Goal: Task Accomplishment & Management: Manage account settings

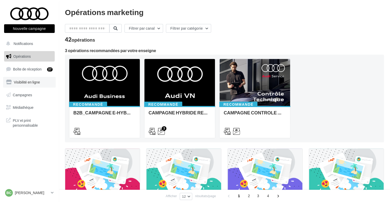
click at [26, 85] on link "Visibilité en ligne" at bounding box center [29, 82] width 53 height 11
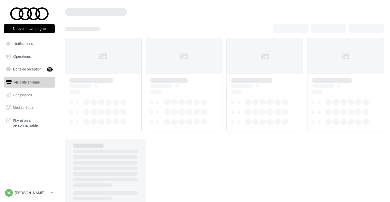
click at [26, 67] on span "Boîte de réception" at bounding box center [27, 69] width 29 height 4
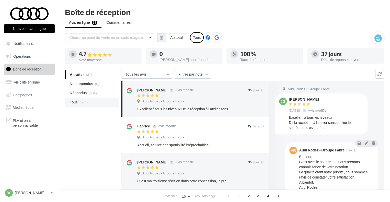
click at [93, 99] on li "Tous (534)" at bounding box center [92, 102] width 54 height 9
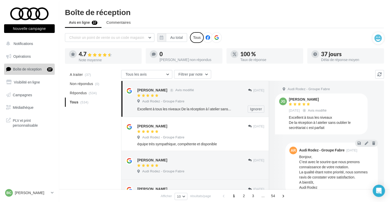
click at [197, 105] on div "Jj Geraldini Avis modifié 01/02/2024 Audi Rodez - Groupe Fabre Excellent à tous…" at bounding box center [200, 100] width 127 height 26
click at [100, 99] on ul "A traiter (37) Non répondus (0) Répondus (534) Tous (534)" at bounding box center [92, 88] width 54 height 37
click at [72, 94] on span "Répondus" at bounding box center [78, 92] width 17 height 5
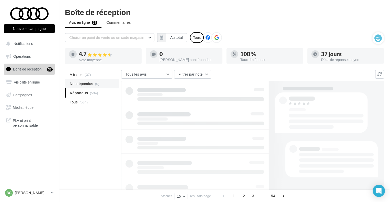
click at [77, 84] on span "Non répondus" at bounding box center [81, 83] width 23 height 5
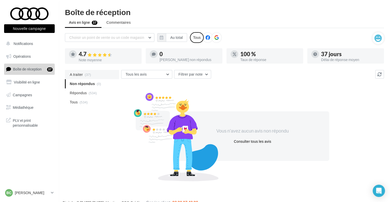
click at [78, 75] on span "A traiter" at bounding box center [76, 74] width 13 height 5
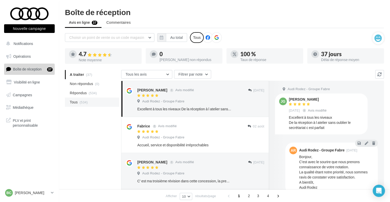
click at [79, 102] on span "(534)" at bounding box center [83, 102] width 8 height 4
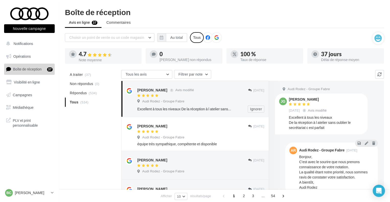
drag, startPoint x: 138, startPoint y: 90, endPoint x: 156, endPoint y: 92, distance: 19.0
click at [156, 92] on div "Jj Geraldini Avis modifié 01/02/2024 Audi Rodez - Groupe Fabre Excellent à tous…" at bounding box center [194, 99] width 139 height 28
copy div "Jj Geraldini"
